Goal: Obtain resource: Download file/media

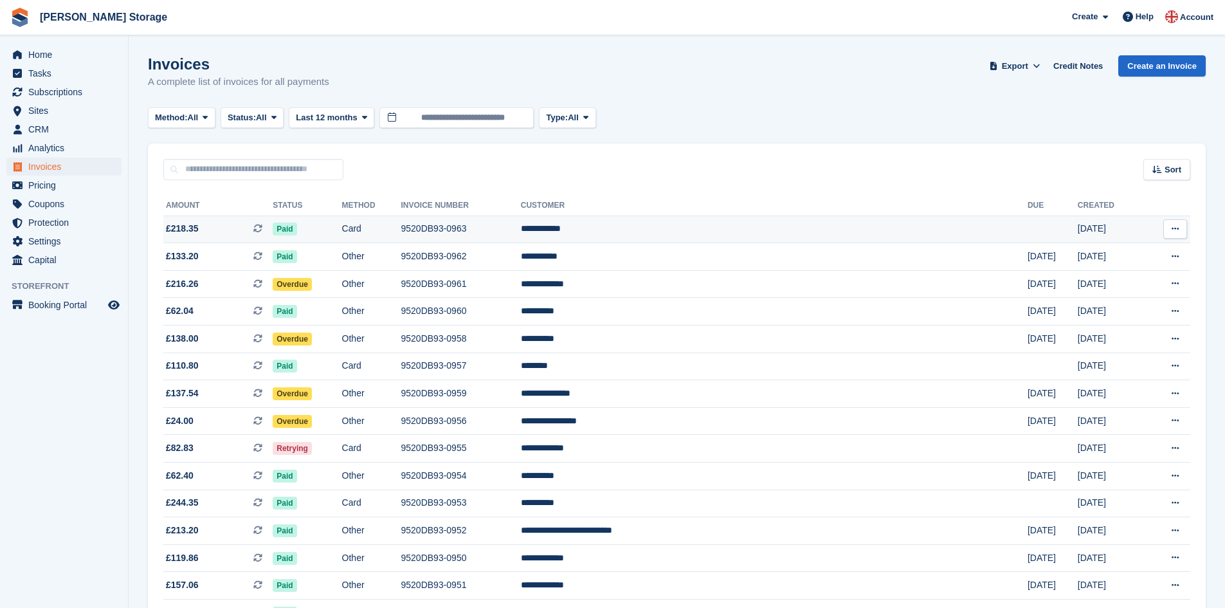
click at [521, 226] on td "9520DB93-0963" at bounding box center [461, 229] width 120 height 28
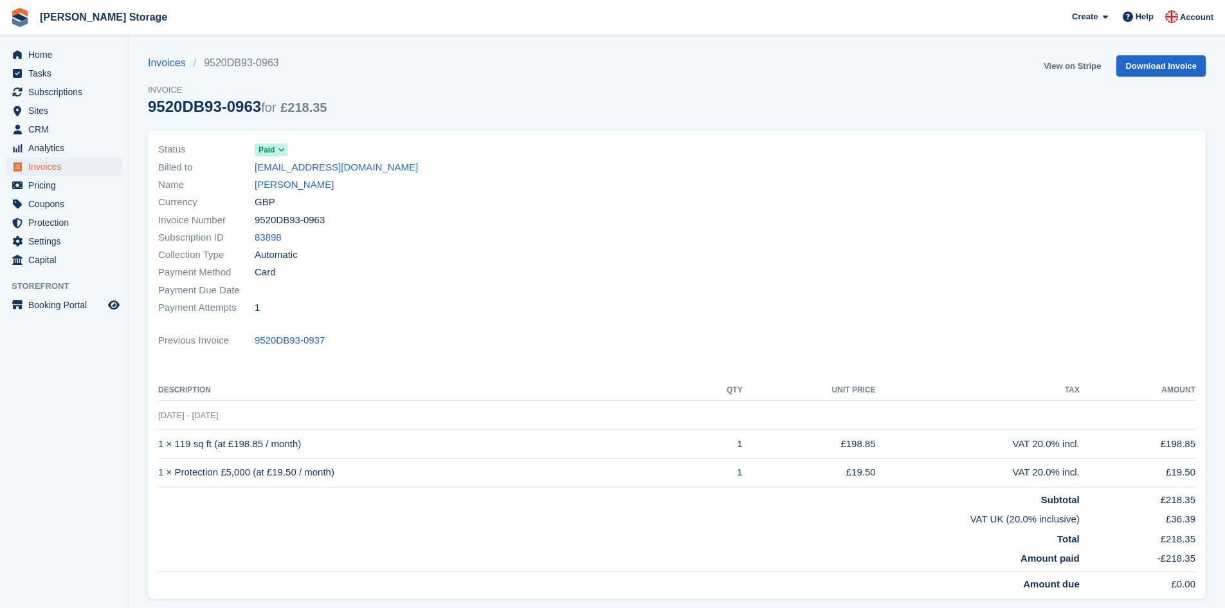
click at [1091, 64] on link "View on Stripe" at bounding box center [1073, 65] width 68 height 21
click at [172, 62] on link "Invoices" at bounding box center [171, 62] width 46 height 15
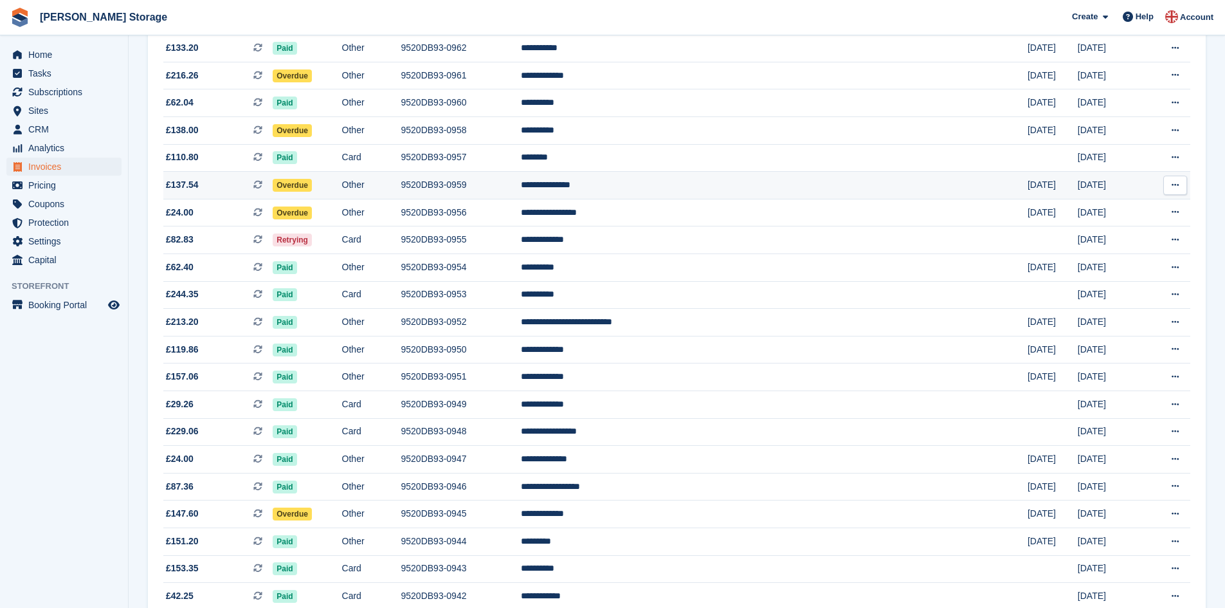
scroll to position [209, 0]
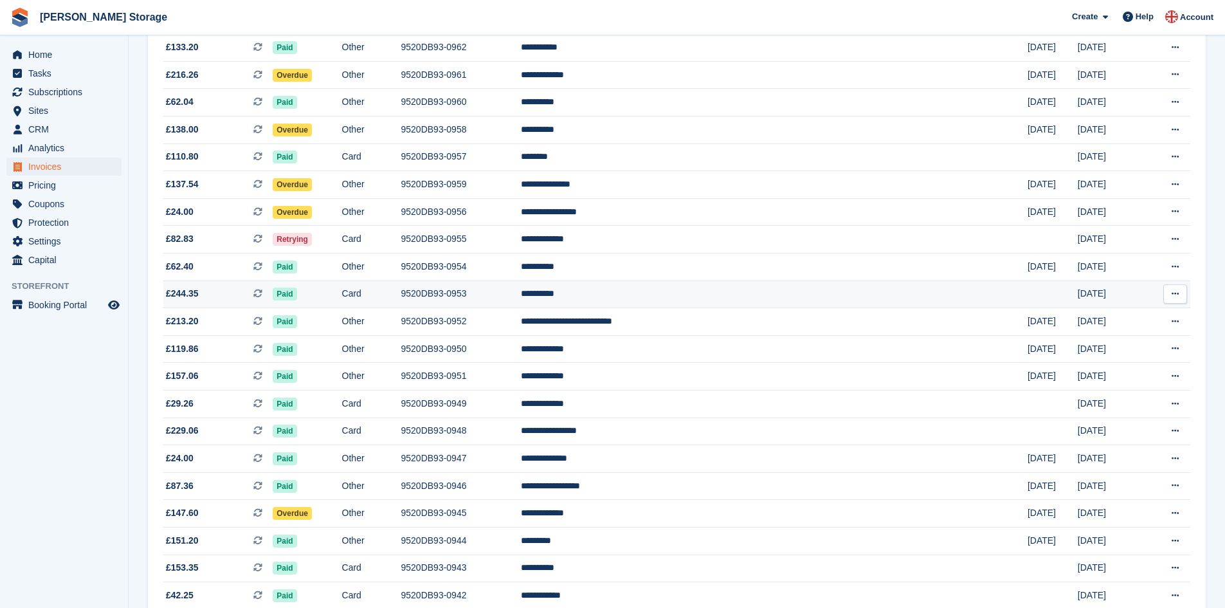
click at [521, 294] on td "9520DB93-0953" at bounding box center [461, 294] width 120 height 28
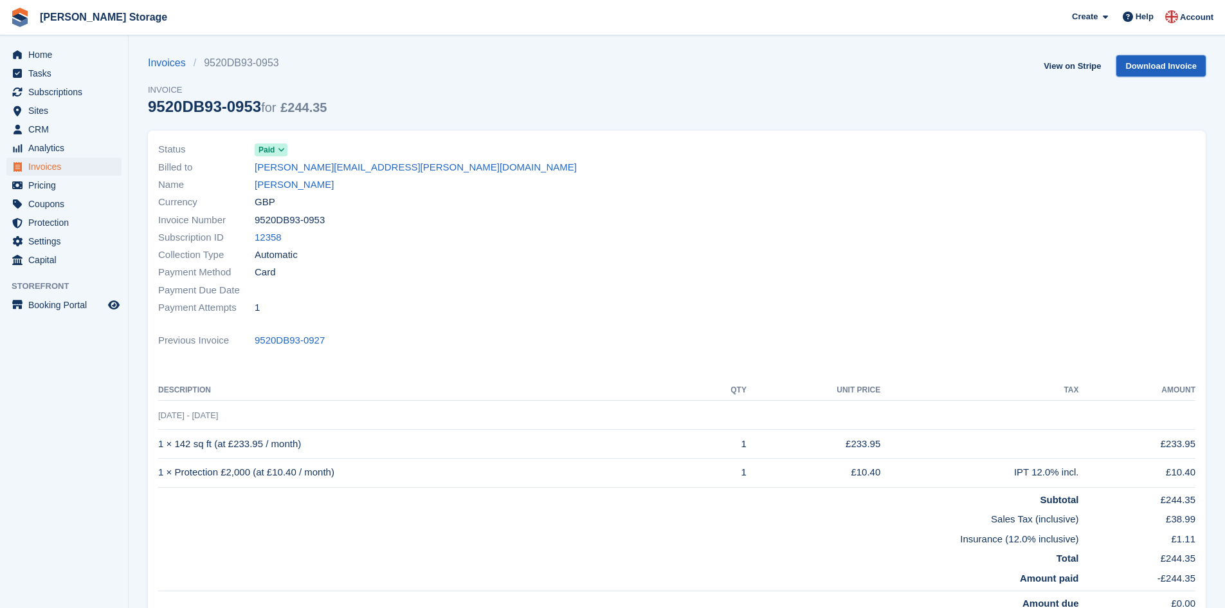
click at [1148, 69] on link "Download Invoice" at bounding box center [1161, 65] width 89 height 21
drag, startPoint x: 332, startPoint y: 340, endPoint x: 255, endPoint y: 342, distance: 76.6
click at [255, 342] on div "Previous Invoice 9520DB93-0927" at bounding box center [676, 340] width 1037 height 17
copy link "9520DB93-0927"
drag, startPoint x: 331, startPoint y: 219, endPoint x: 257, endPoint y: 214, distance: 74.1
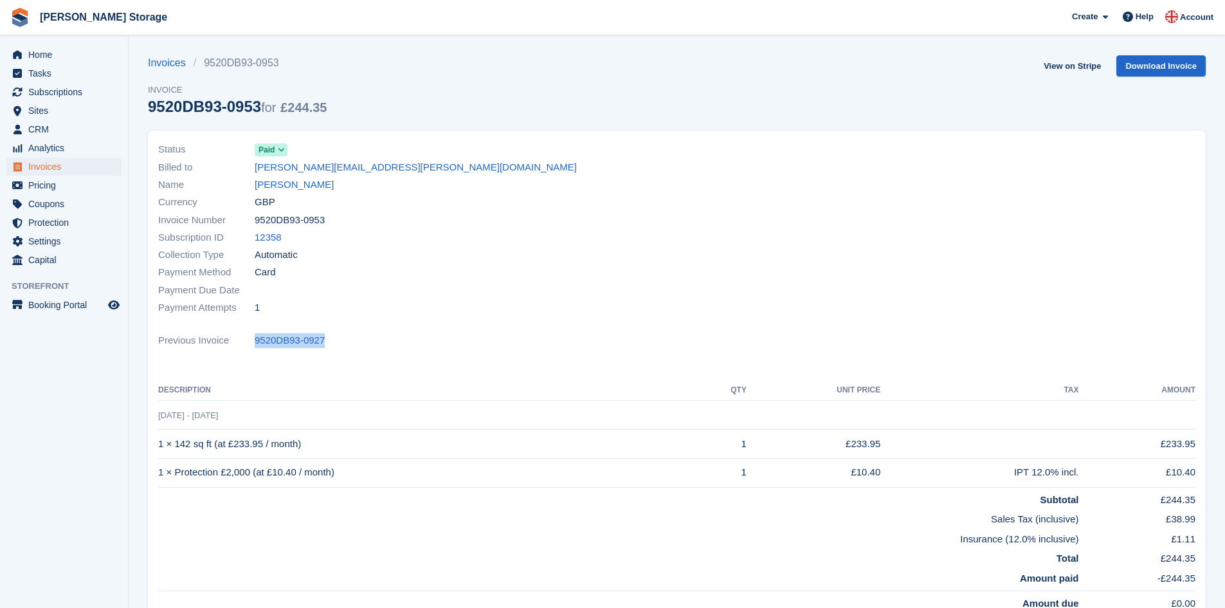
click at [257, 214] on div "Invoice Number 9520DB93-0953" at bounding box center [413, 219] width 511 height 17
copy span "9520DB93-0953"
